Goal: Task Accomplishment & Management: Manage account settings

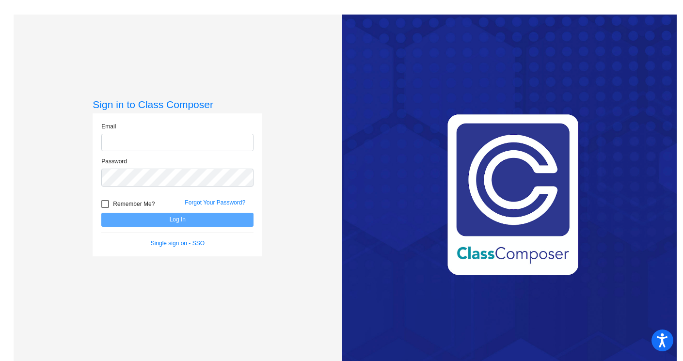
click at [174, 142] on input "email" at bounding box center [177, 143] width 152 height 18
type input "khurley@lcusd.net"
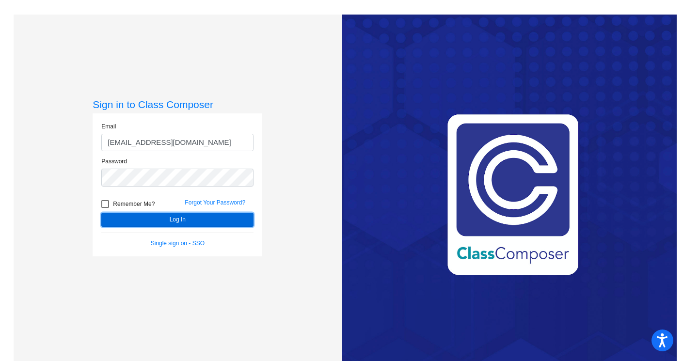
click at [160, 221] on button "Log In" at bounding box center [177, 220] width 152 height 14
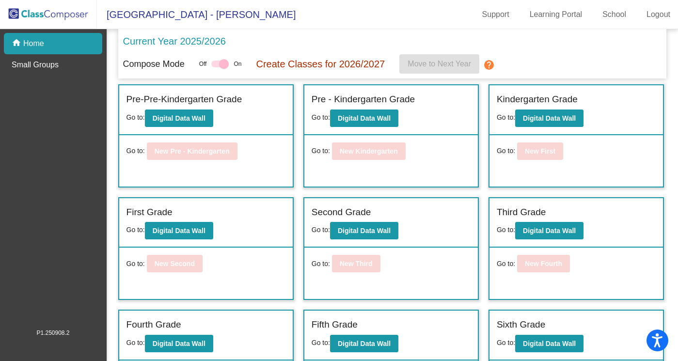
scroll to position [52, 0]
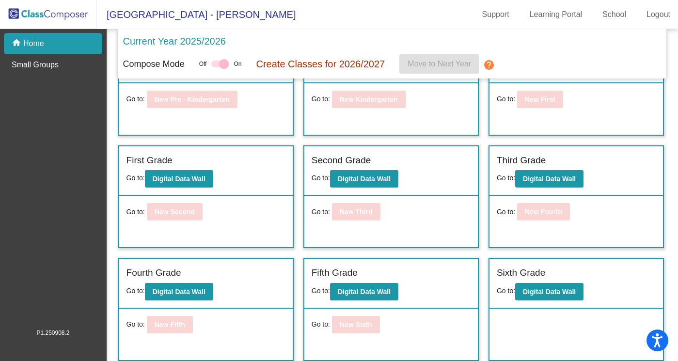
click at [342, 160] on label "Second Grade" at bounding box center [341, 161] width 60 height 14
click at [372, 178] on b "Digital Data Wall" at bounding box center [364, 179] width 53 height 8
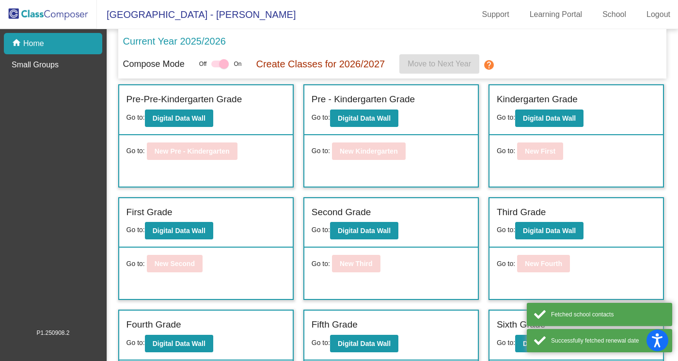
click at [191, 16] on span "[GEOGRAPHIC_DATA] - [PERSON_NAME]" at bounding box center [196, 15] width 199 height 16
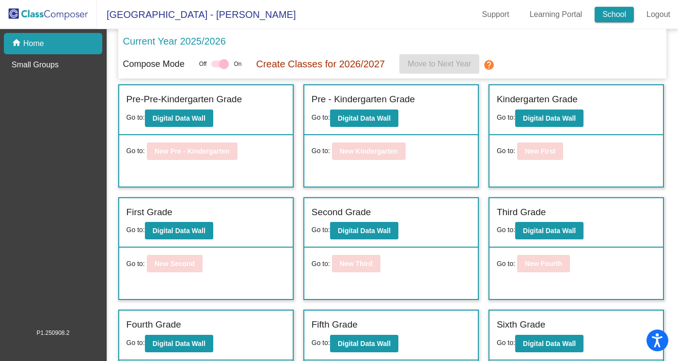
click at [612, 16] on link "School" at bounding box center [613, 15] width 39 height 16
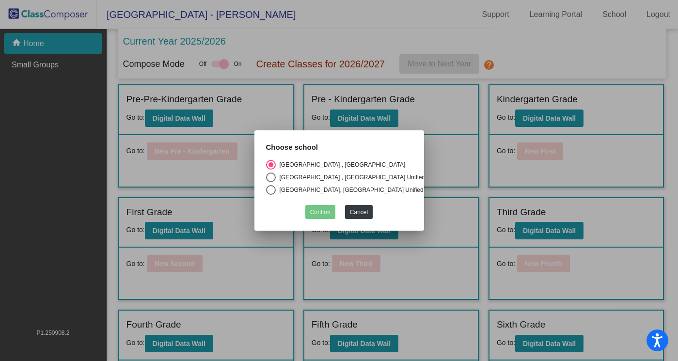
click at [271, 174] on div "Select an option" at bounding box center [271, 177] width 10 height 10
click at [271, 182] on input "[GEOGRAPHIC_DATA] , [GEOGRAPHIC_DATA] Unified School District" at bounding box center [270, 182] width 0 height 0
radio input "true"
click at [271, 186] on div "Select an option" at bounding box center [271, 190] width 10 height 10
click at [271, 195] on input "[GEOGRAPHIC_DATA], [GEOGRAPHIC_DATA] Unified" at bounding box center [270, 195] width 0 height 0
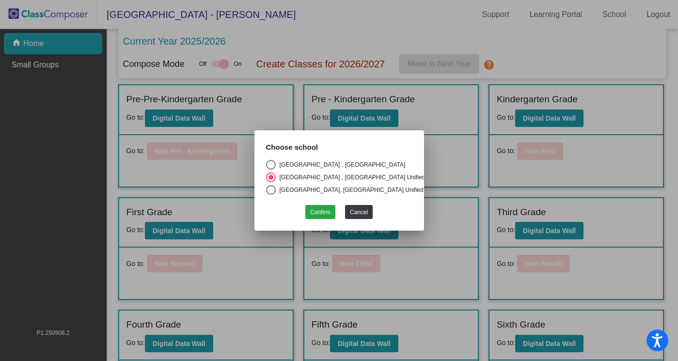
radio input "true"
click at [325, 208] on button "Confirm" at bounding box center [320, 212] width 30 height 14
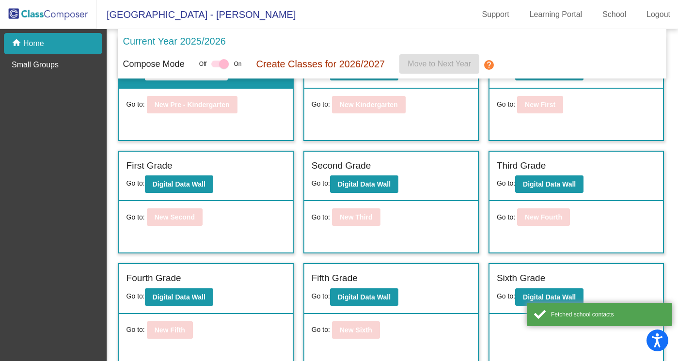
scroll to position [52, 0]
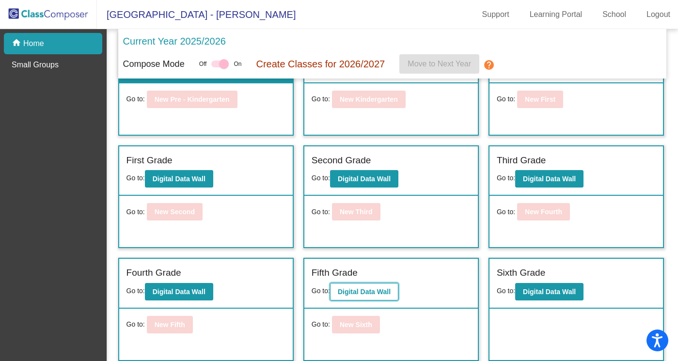
click at [356, 293] on b "Digital Data Wall" at bounding box center [364, 292] width 53 height 8
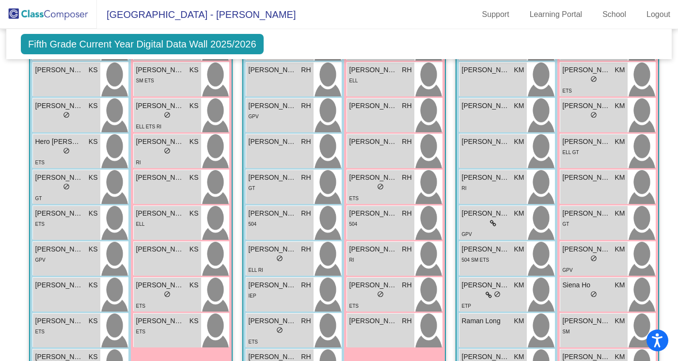
scroll to position [437, 0]
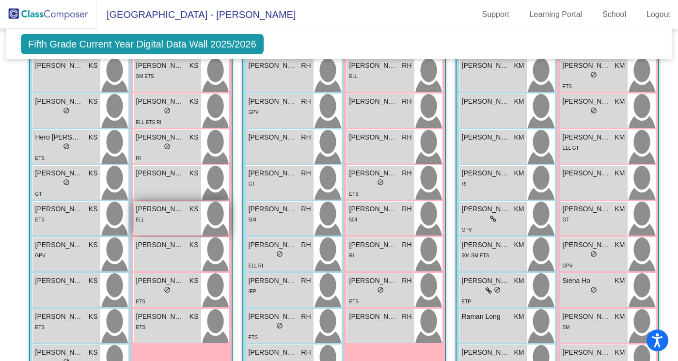
click at [162, 205] on span "[PERSON_NAME]" at bounding box center [160, 209] width 48 height 10
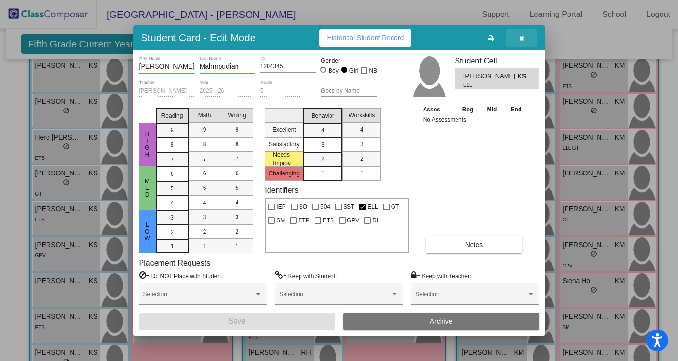
click at [522, 37] on icon "button" at bounding box center [521, 38] width 5 height 7
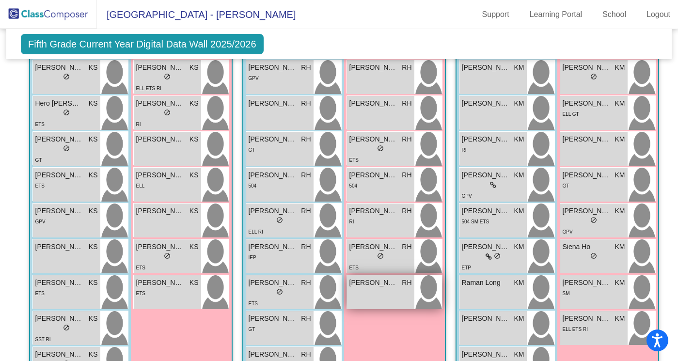
scroll to position [473, 0]
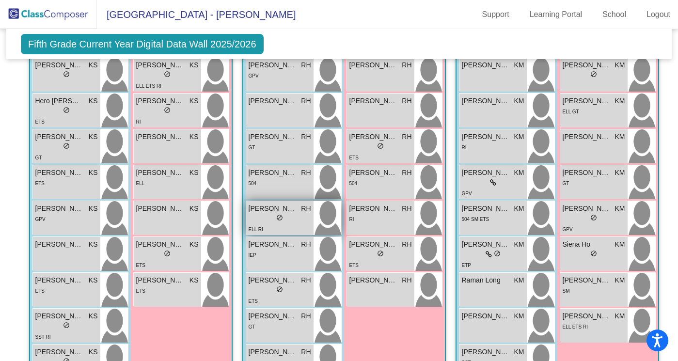
click at [265, 205] on span "[PERSON_NAME]" at bounding box center [272, 208] width 48 height 10
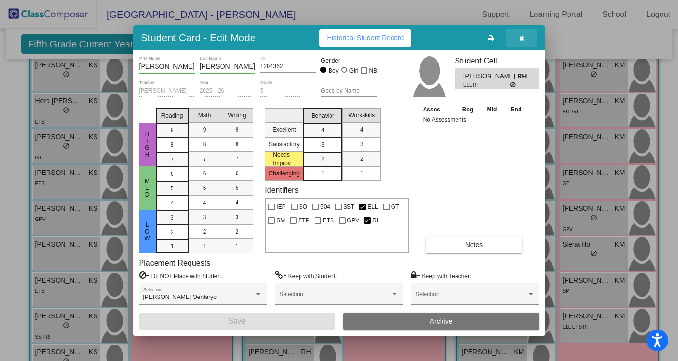
click at [521, 37] on icon "button" at bounding box center [521, 38] width 5 height 7
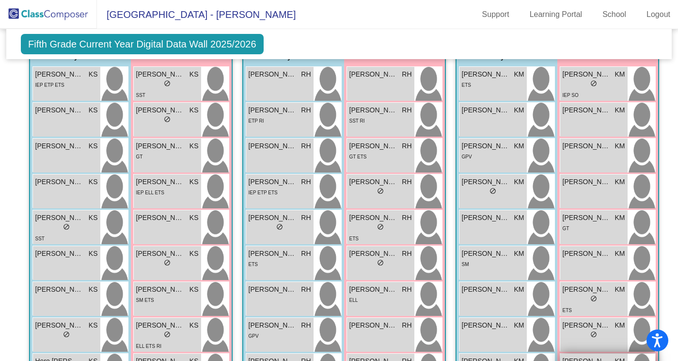
scroll to position [231, 0]
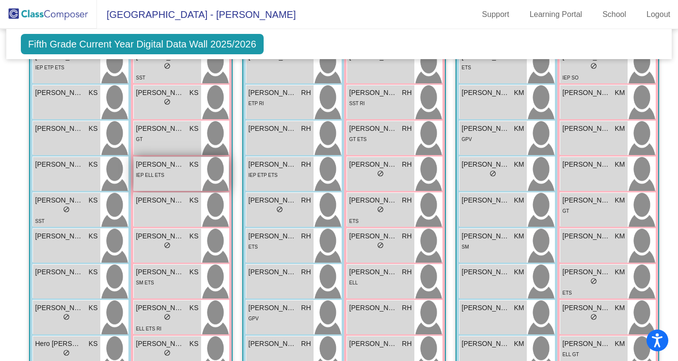
click at [170, 162] on span "[PERSON_NAME]" at bounding box center [160, 164] width 48 height 10
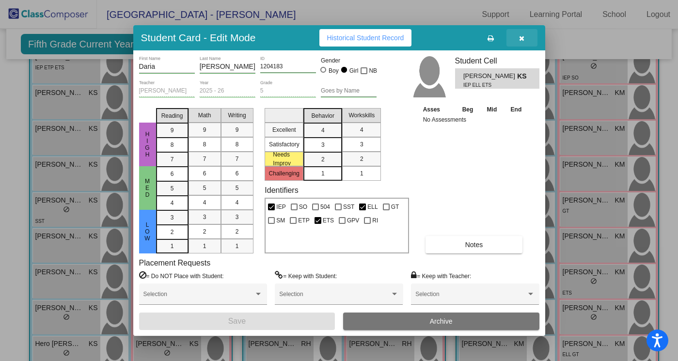
click at [524, 39] on icon "button" at bounding box center [521, 38] width 5 height 7
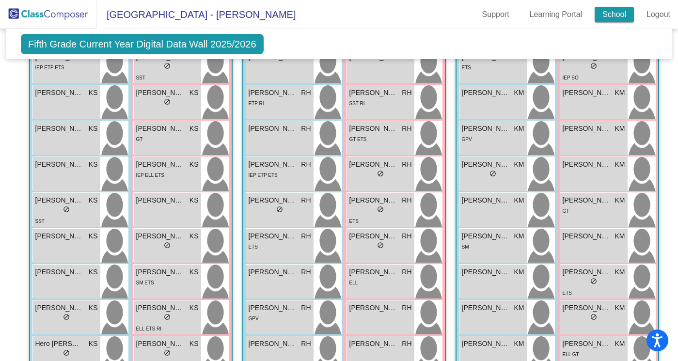
click at [610, 14] on link "School" at bounding box center [613, 15] width 39 height 16
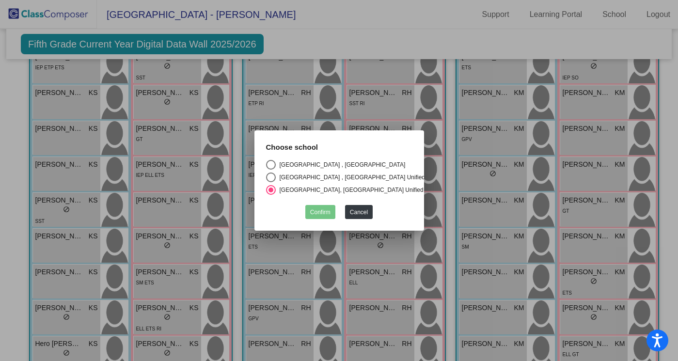
click at [271, 160] on div "Select an option" at bounding box center [271, 165] width 10 height 10
click at [271, 170] on input "[GEOGRAPHIC_DATA] , [GEOGRAPHIC_DATA]" at bounding box center [270, 170] width 0 height 0
radio input "true"
click at [323, 208] on button "Confirm" at bounding box center [320, 212] width 30 height 14
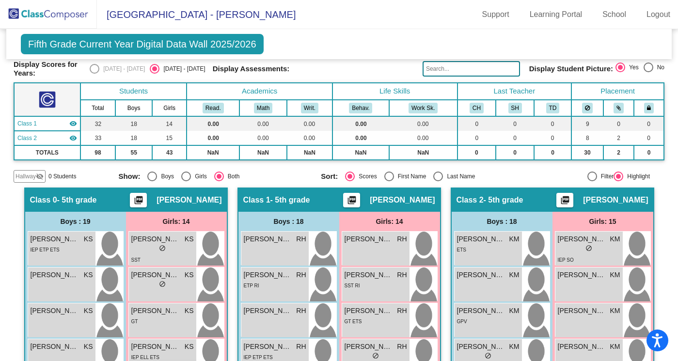
scroll to position [0, 0]
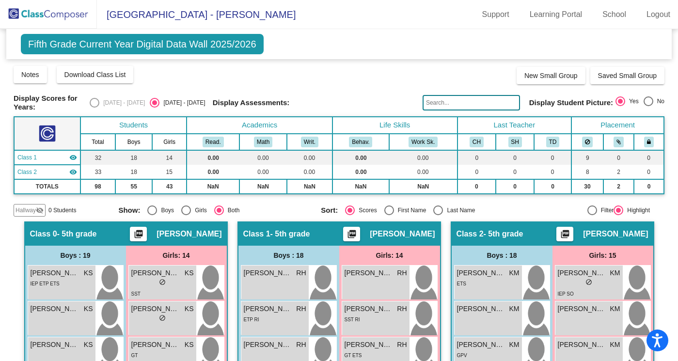
click at [118, 47] on span "Fifth Grade Current Year Digital Data Wall 2025/2026" at bounding box center [142, 44] width 243 height 20
click at [142, 15] on span "[GEOGRAPHIC_DATA] - [PERSON_NAME]" at bounding box center [196, 15] width 199 height 16
click at [606, 12] on link "School" at bounding box center [613, 15] width 39 height 16
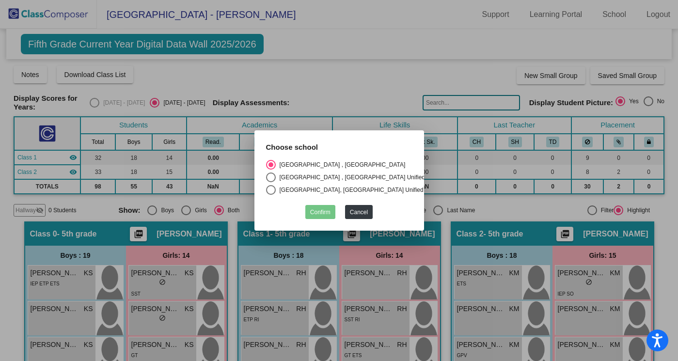
click at [370, 79] on div at bounding box center [339, 180] width 678 height 361
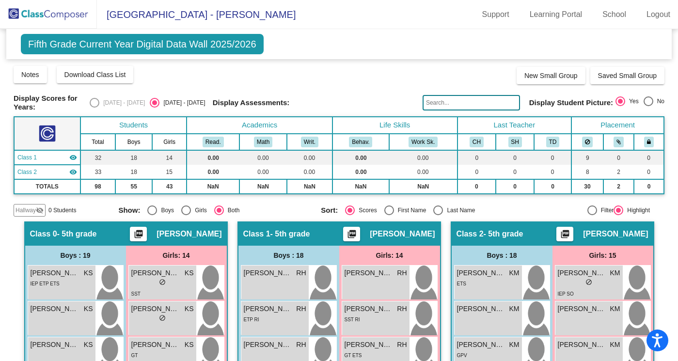
click at [163, 44] on span "Fifth Grade Current Year Digital Data Wall 2025/2026" at bounding box center [142, 44] width 243 height 20
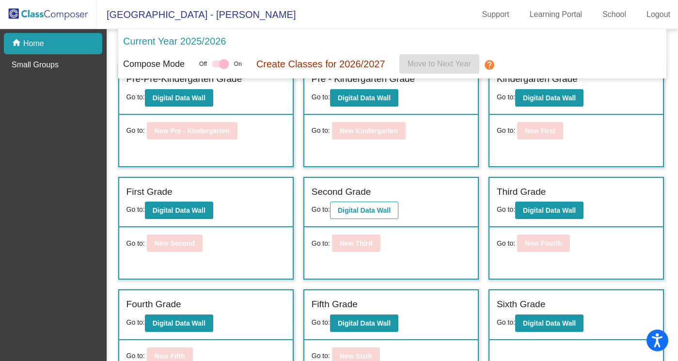
scroll to position [52, 0]
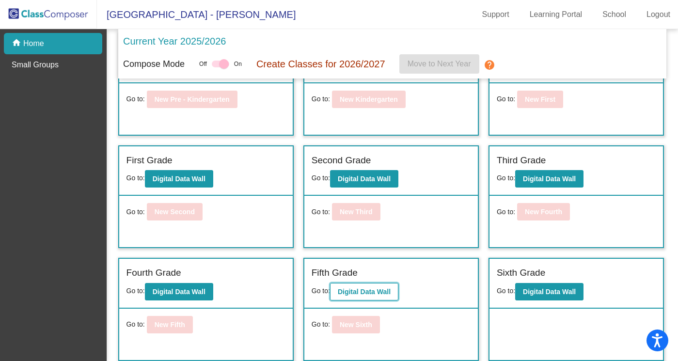
click at [351, 291] on b "Digital Data Wall" at bounding box center [364, 292] width 53 height 8
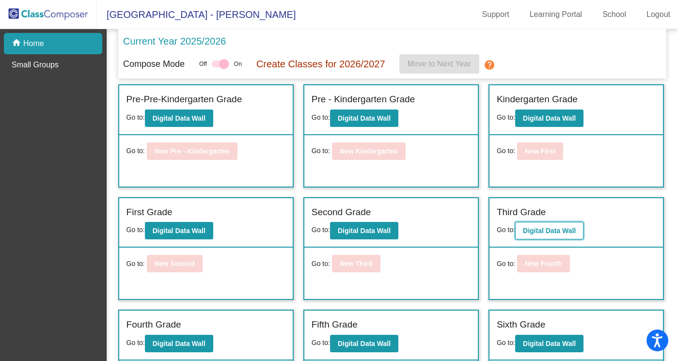
click at [532, 233] on b "Digital Data Wall" at bounding box center [549, 231] width 53 height 8
click at [609, 12] on link "School" at bounding box center [613, 15] width 39 height 16
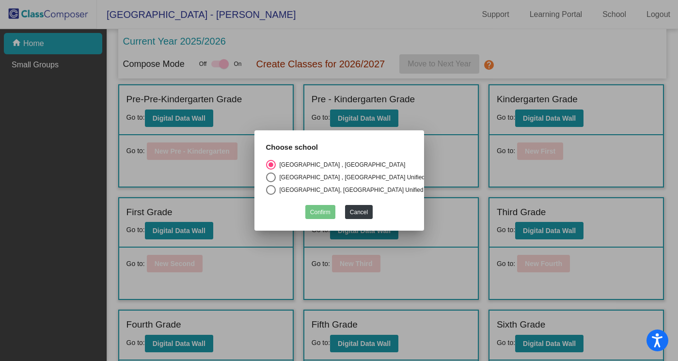
click at [270, 173] on div "Select an option" at bounding box center [271, 177] width 10 height 10
click at [270, 182] on input "[GEOGRAPHIC_DATA] , [GEOGRAPHIC_DATA] Unified School District" at bounding box center [270, 182] width 0 height 0
radio input "true"
click at [316, 212] on button "Confirm" at bounding box center [320, 212] width 30 height 14
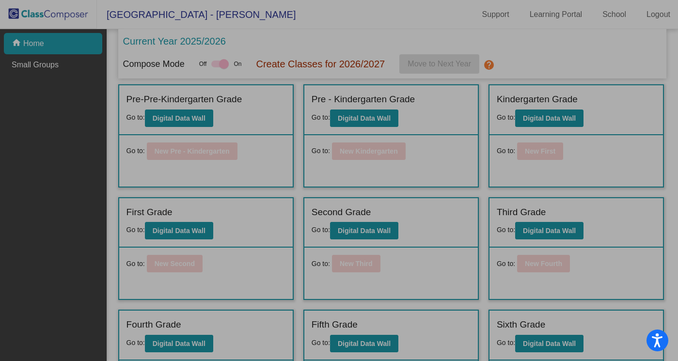
checkbox input "false"
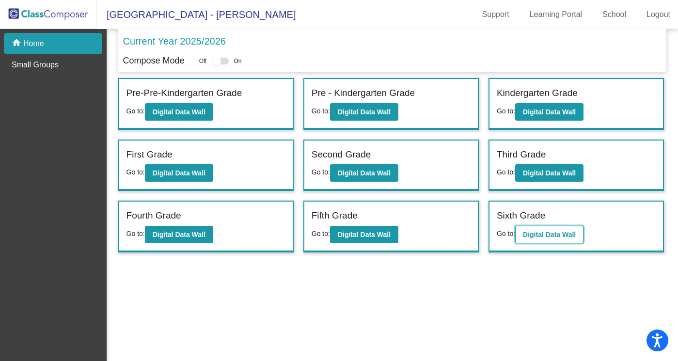
click at [536, 231] on b "Digital Data Wall" at bounding box center [549, 235] width 53 height 8
